Goal: Task Accomplishment & Management: Manage account settings

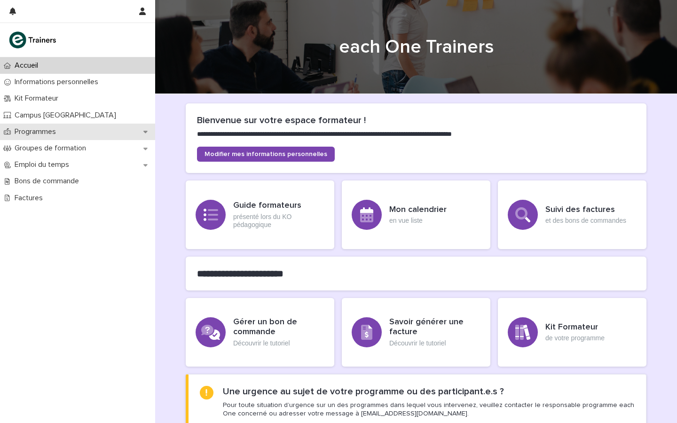
click at [50, 131] on p "Programmes" at bounding box center [37, 131] width 53 height 9
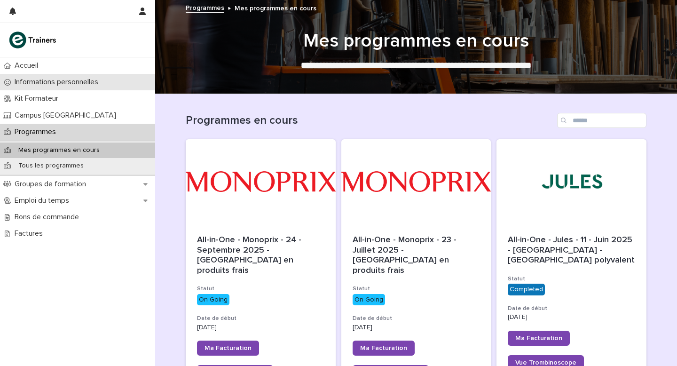
click at [52, 82] on p "Informations personnelles" at bounding box center [58, 82] width 95 height 9
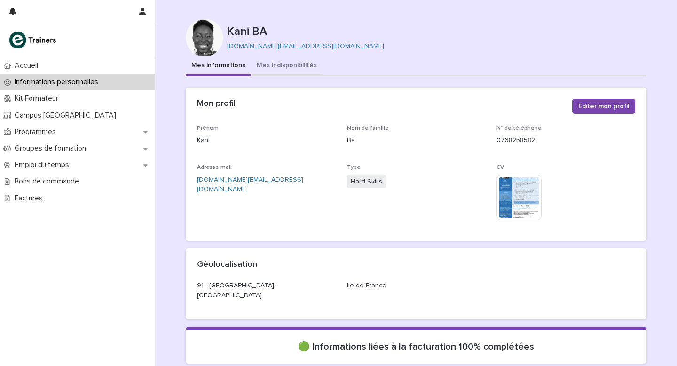
click at [301, 64] on button "Mes indisponibilités" at bounding box center [286, 66] width 71 height 20
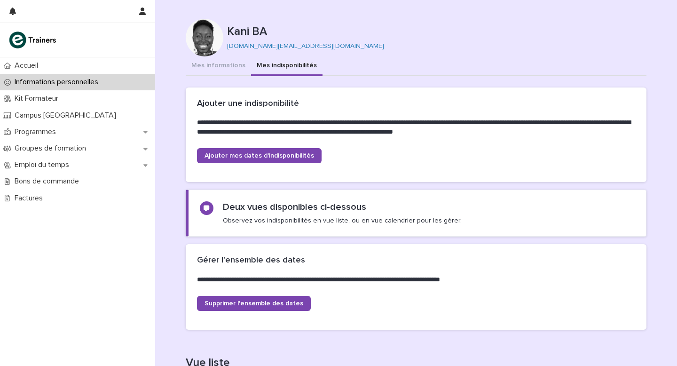
scroll to position [177, 0]
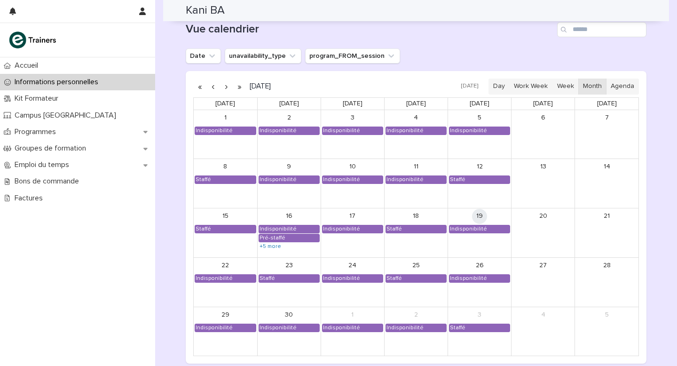
scroll to position [754, 0]
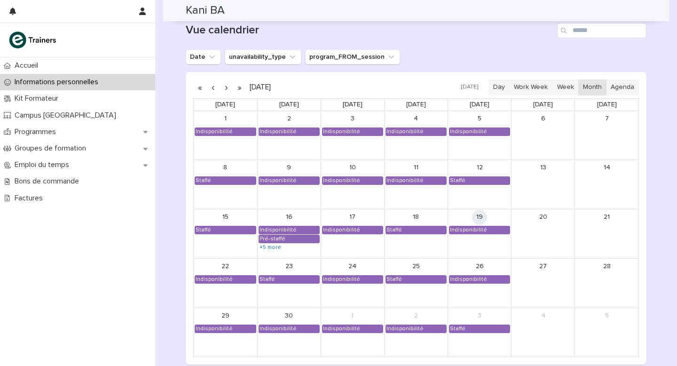
click at [226, 88] on button "button" at bounding box center [226, 87] width 13 height 15
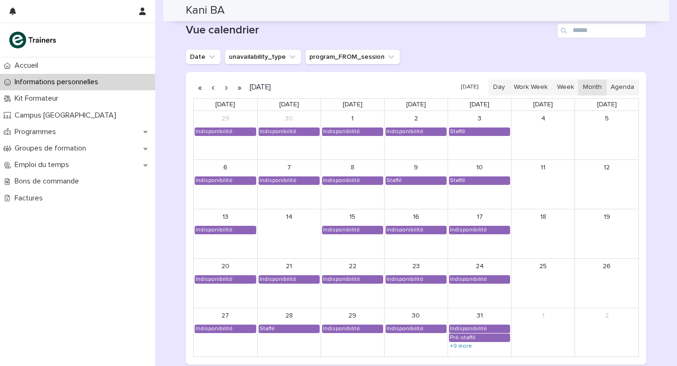
click at [227, 87] on button "button" at bounding box center [226, 87] width 13 height 15
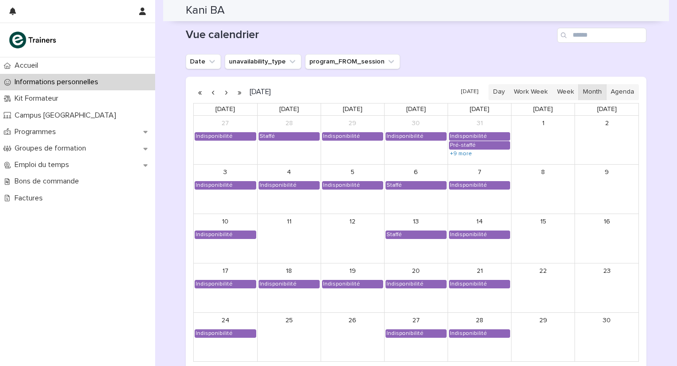
scroll to position [752, 0]
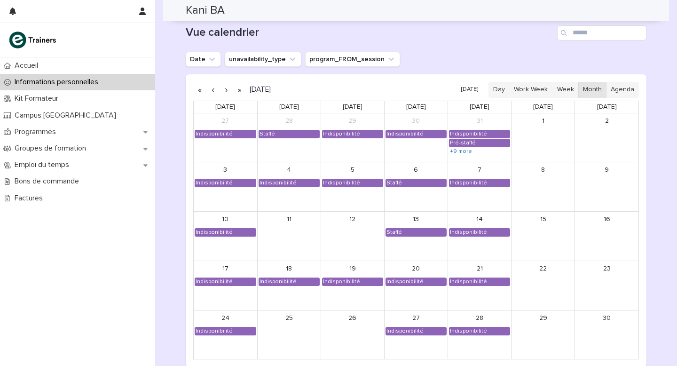
click at [226, 89] on button "button" at bounding box center [226, 89] width 13 height 15
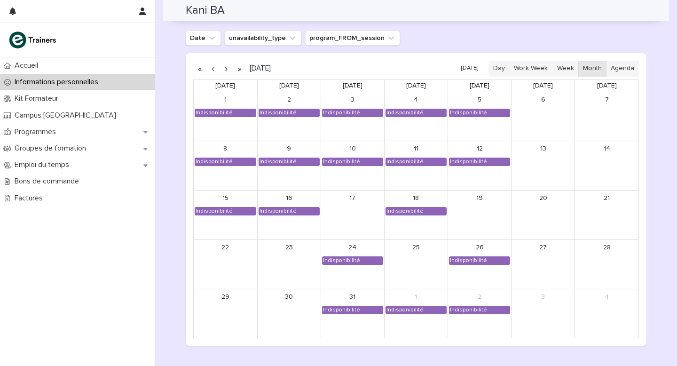
scroll to position [770, 0]
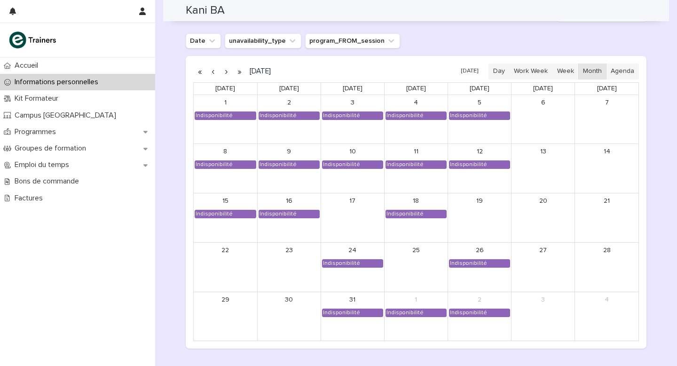
click at [227, 72] on button "button" at bounding box center [226, 71] width 13 height 15
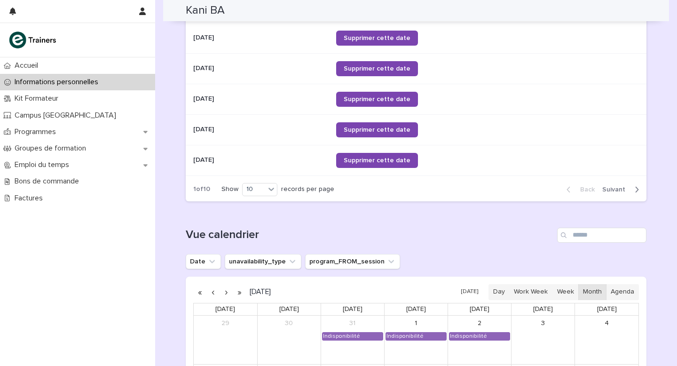
scroll to position [550, 0]
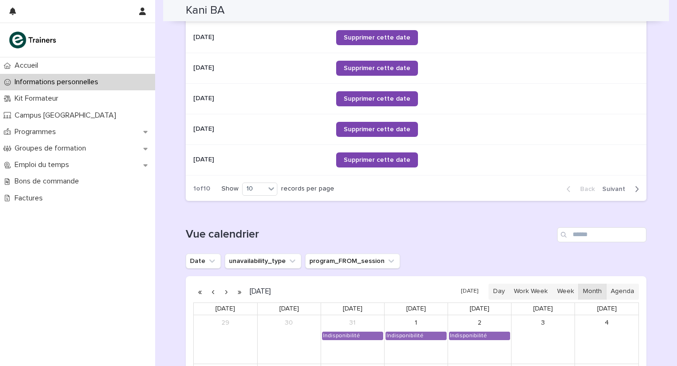
click at [376, 188] on span "Next" at bounding box center [616, 189] width 29 height 7
click at [376, 189] on span "Next" at bounding box center [616, 189] width 29 height 7
click at [376, 187] on icon "button" at bounding box center [569, 189] width 4 height 8
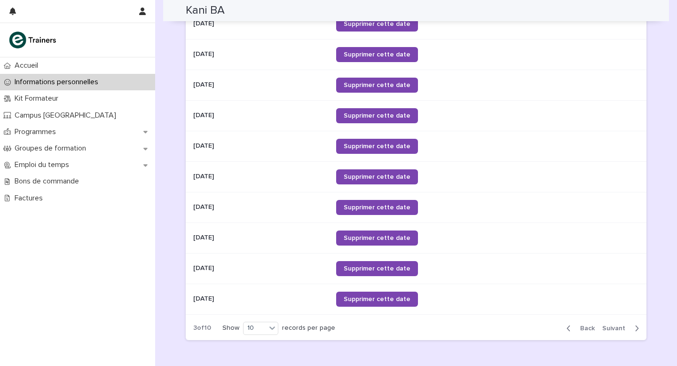
scroll to position [409, 0]
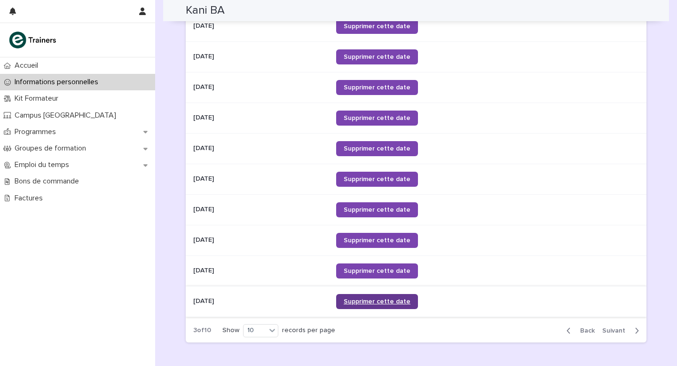
click at [376, 213] on span "Supprimer cette date" at bounding box center [377, 301] width 67 height 7
click at [375, 213] on span "Supprimer cette date" at bounding box center [377, 240] width 67 height 7
click at [373, 207] on span "Supprimer cette date" at bounding box center [377, 209] width 67 height 7
click at [369, 178] on span "Supprimer cette date" at bounding box center [377, 179] width 67 height 7
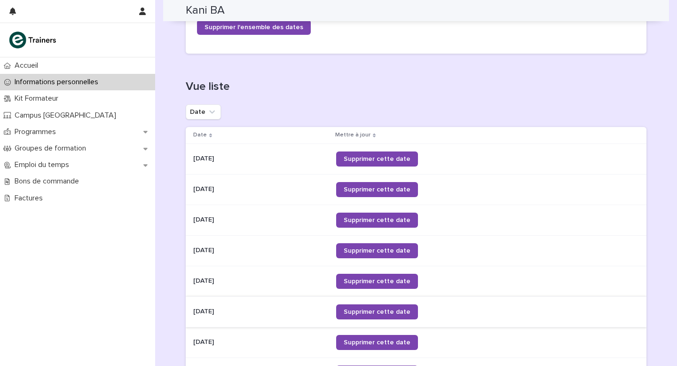
scroll to position [274, 0]
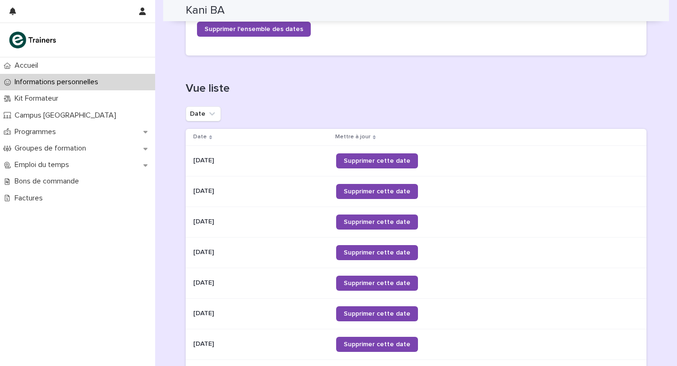
click at [121, 52] on div at bounding box center [77, 40] width 155 height 34
click at [118, 54] on div at bounding box center [77, 40] width 155 height 34
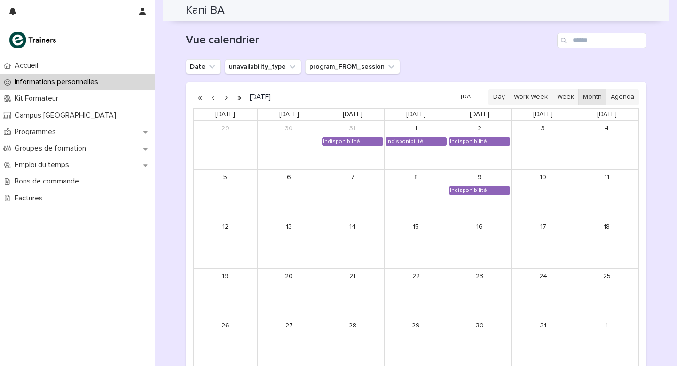
scroll to position [759, 0]
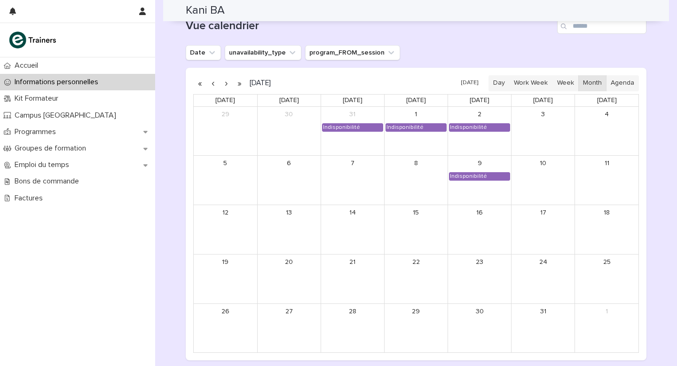
click at [214, 84] on button "button" at bounding box center [212, 83] width 13 height 15
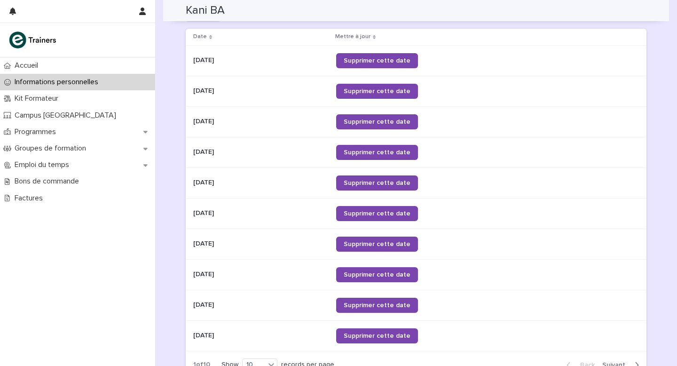
scroll to position [372, 0]
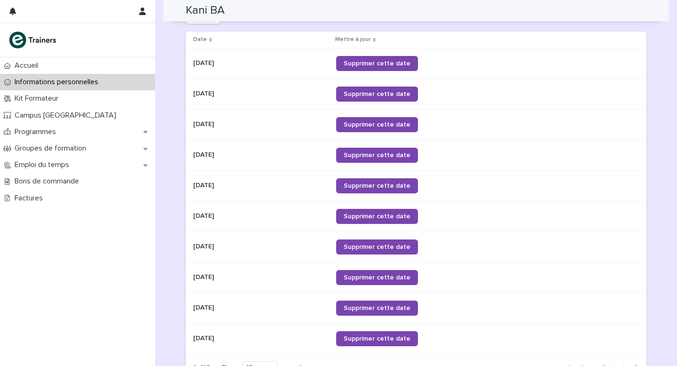
click at [375, 324] on td "Supprimer cette date" at bounding box center [489, 338] width 314 height 31
